Goal: Task Accomplishment & Management: Use online tool/utility

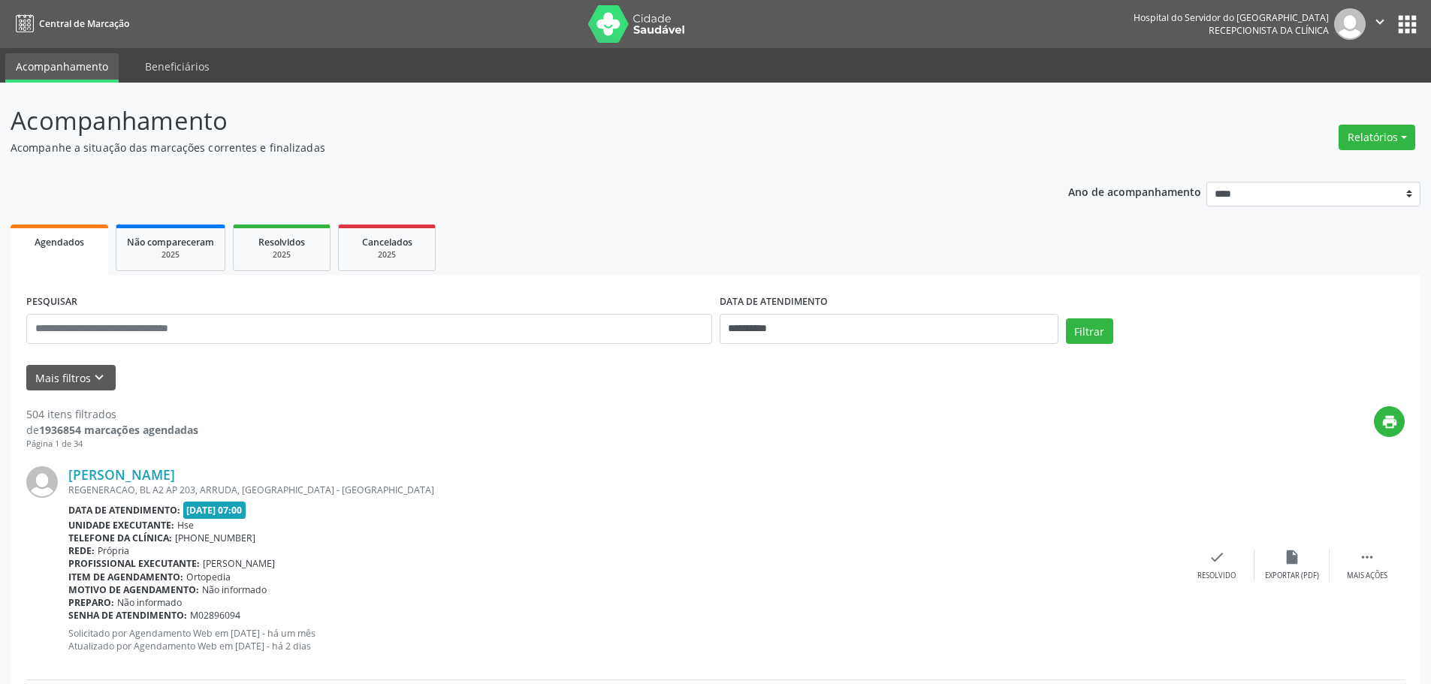
click at [1379, 154] on div "Relatórios Agendamentos Procedimentos realizados" at bounding box center [1377, 137] width 87 height 36
click at [1379, 129] on button "Relatórios" at bounding box center [1377, 138] width 77 height 26
click at [1332, 166] on link "Agendamentos" at bounding box center [1336, 169] width 162 height 21
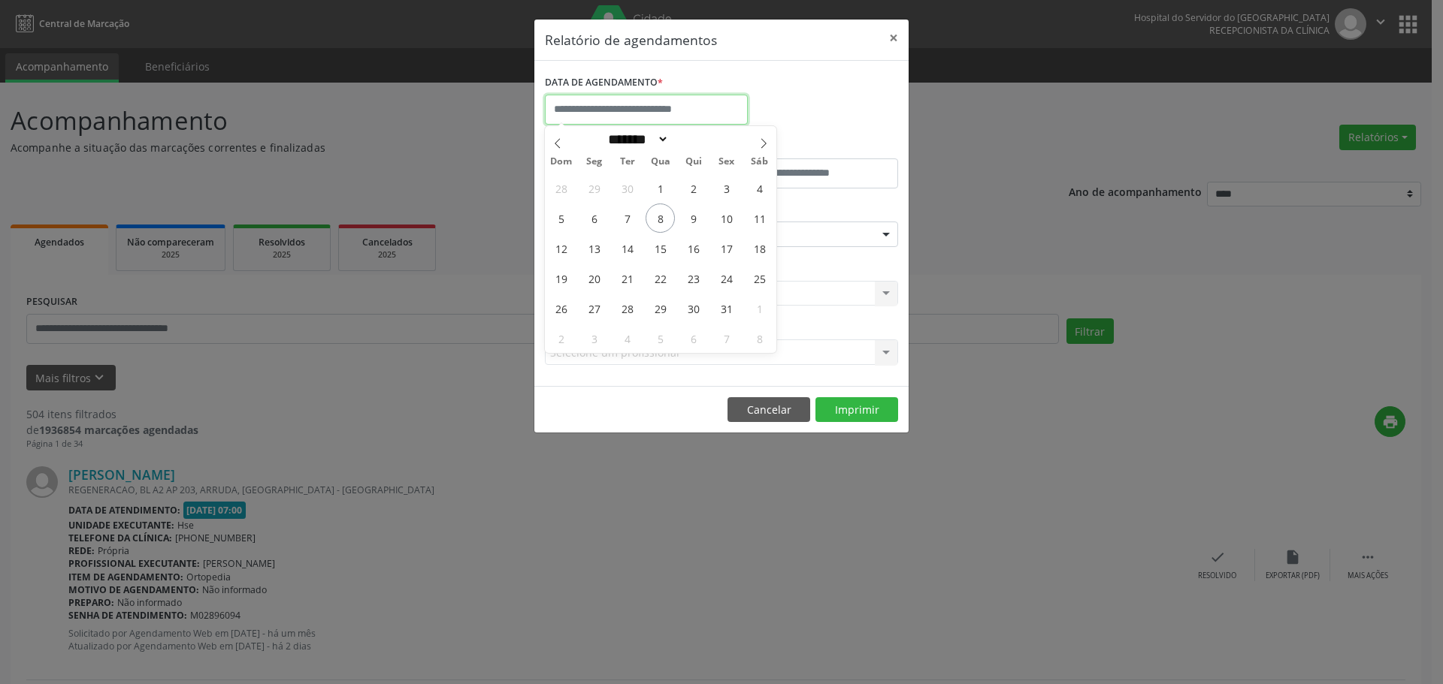
click at [591, 113] on input "text" at bounding box center [646, 110] width 203 height 30
click at [664, 217] on span "8" at bounding box center [659, 218] width 29 height 29
type input "**********"
click at [664, 217] on span "8" at bounding box center [659, 218] width 29 height 29
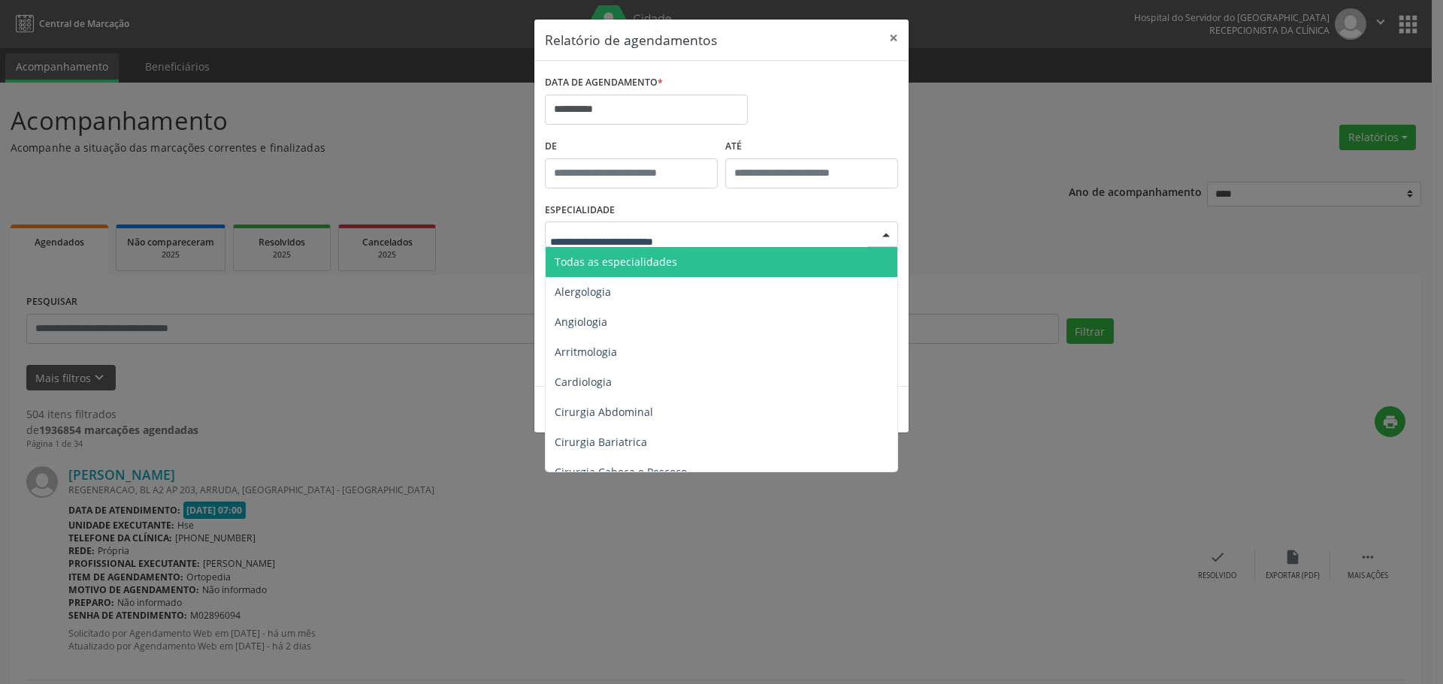
type input "*"
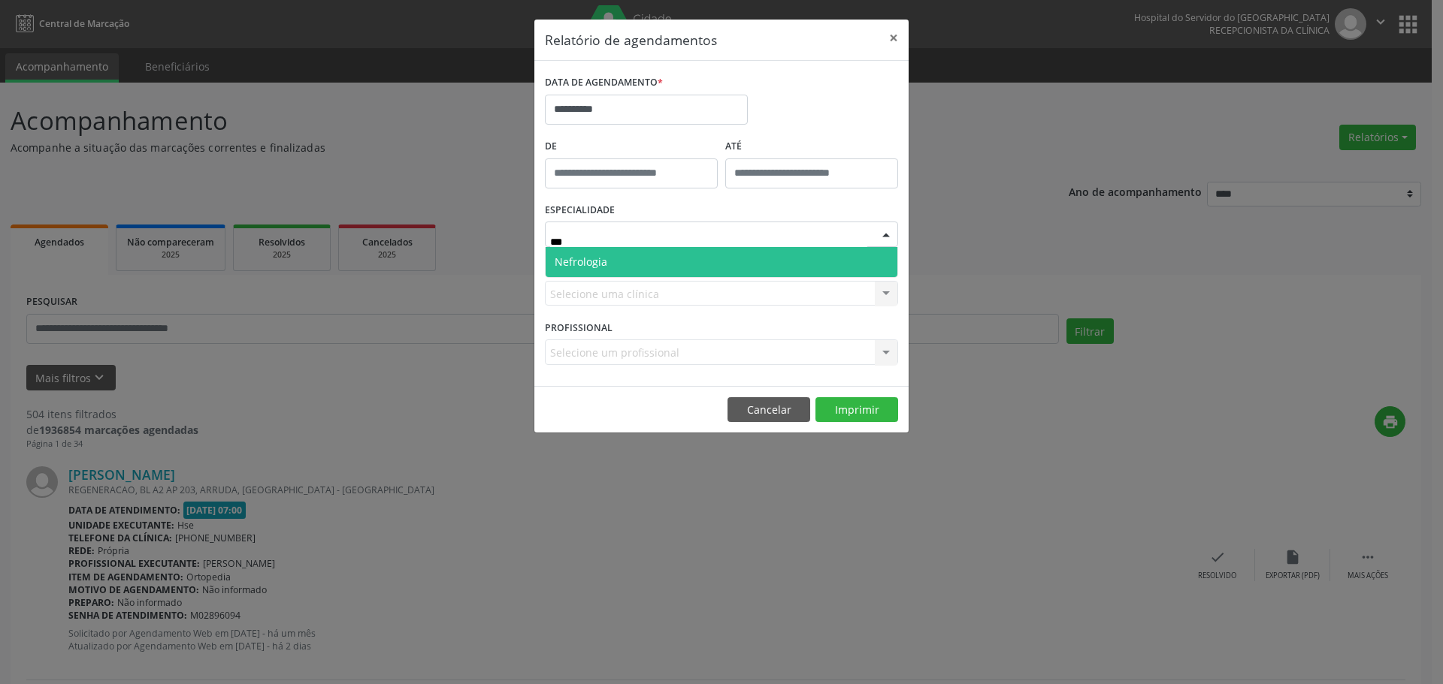
type input "****"
click at [626, 258] on span "Nefrologia" at bounding box center [721, 262] width 352 height 30
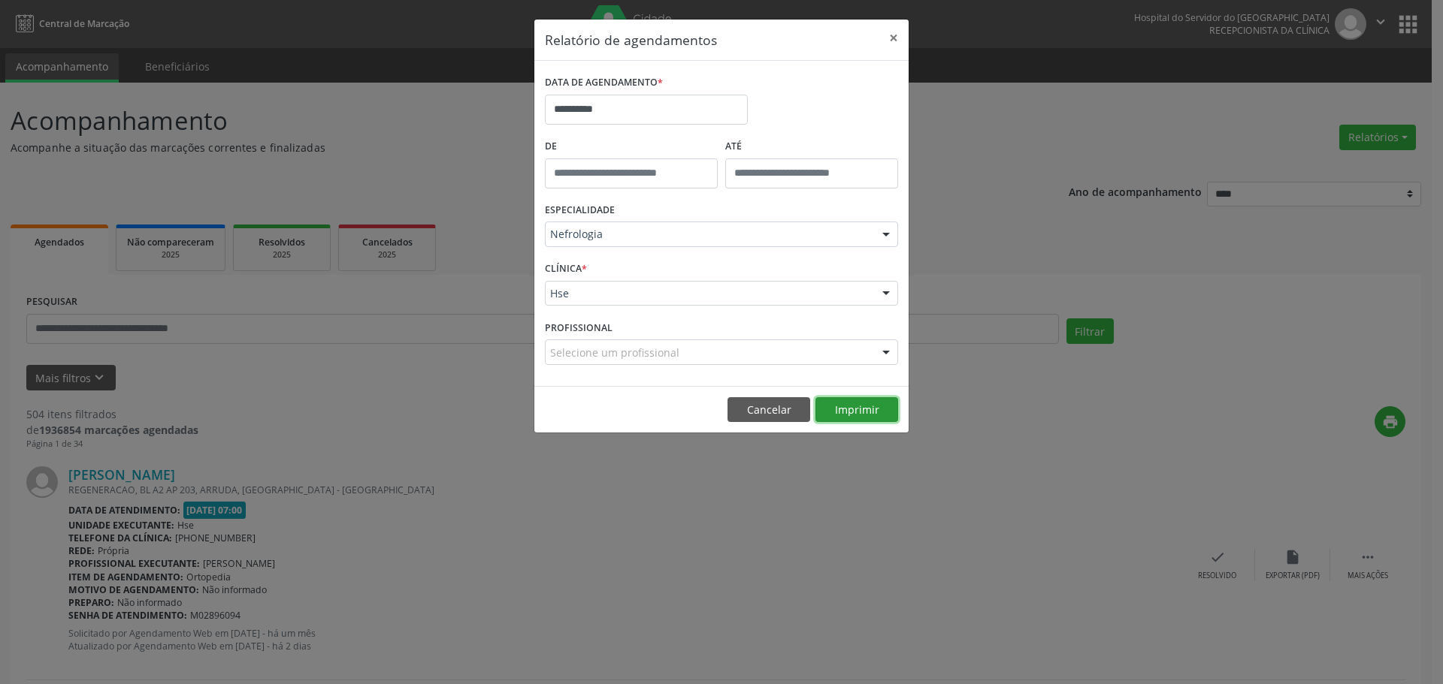
click at [840, 405] on button "Imprimir" at bounding box center [856, 410] width 83 height 26
